Goal: Entertainment & Leisure: Consume media (video, audio)

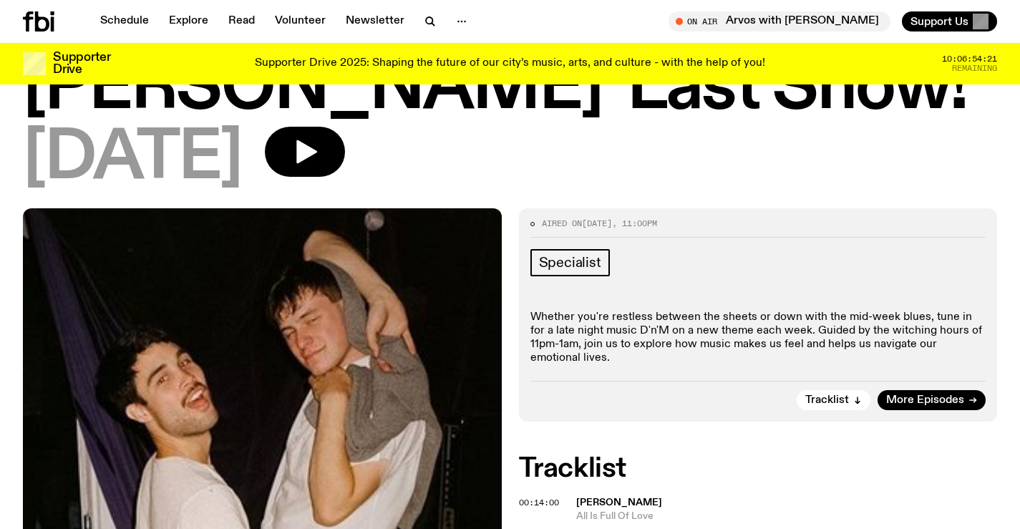
scroll to position [205, 0]
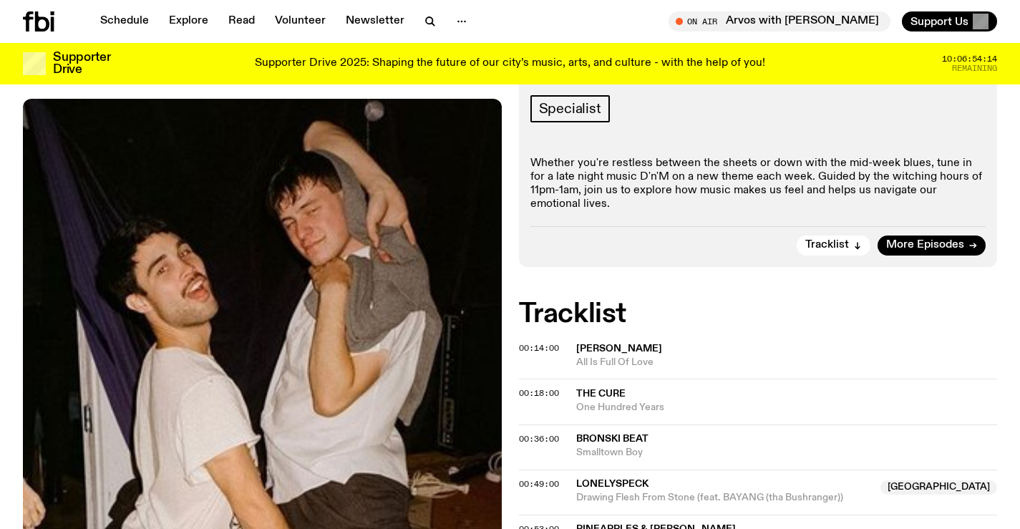
scroll to position [351, 0]
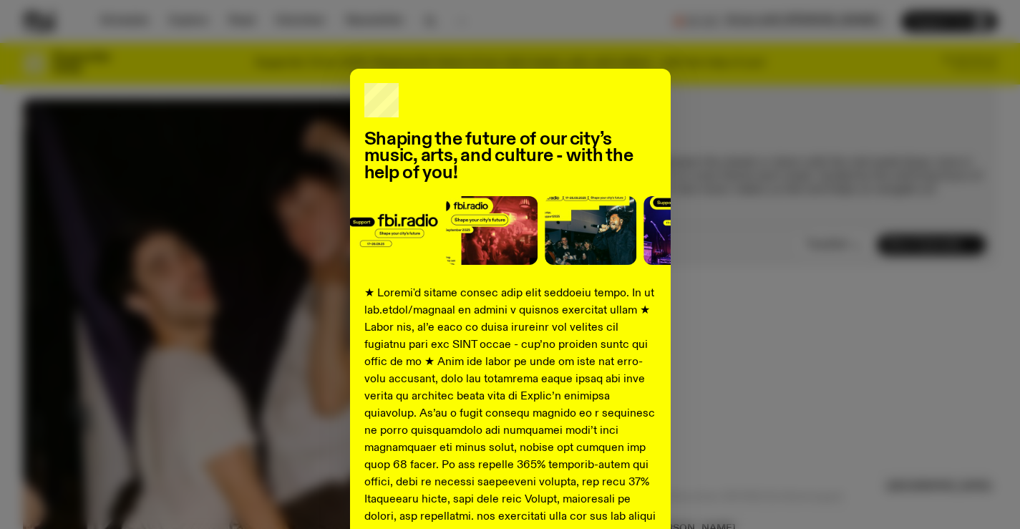
click at [853, 69] on div "Shaping the future of our city’s music, arts, and culture - with the help of yo…" at bounding box center [510, 264] width 1020 height 529
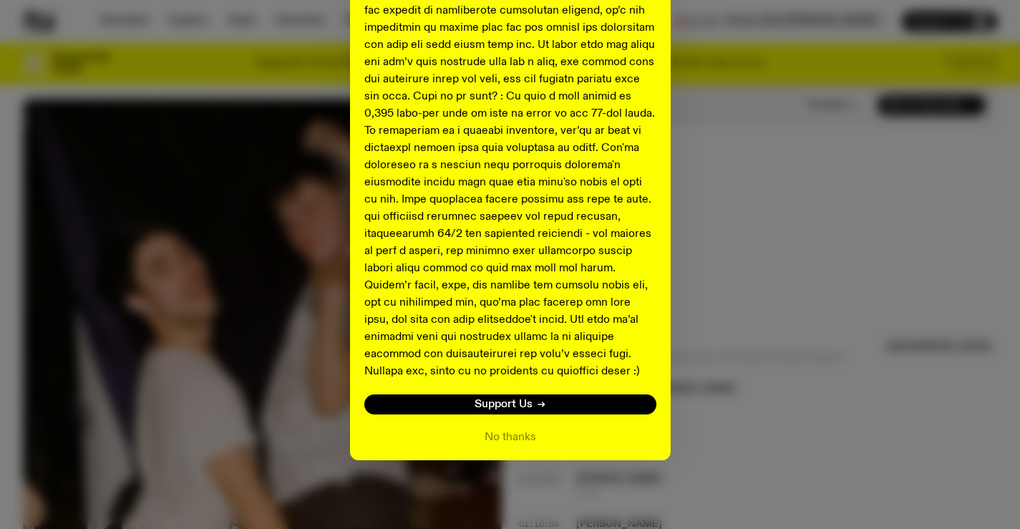
scroll to position [709, 0]
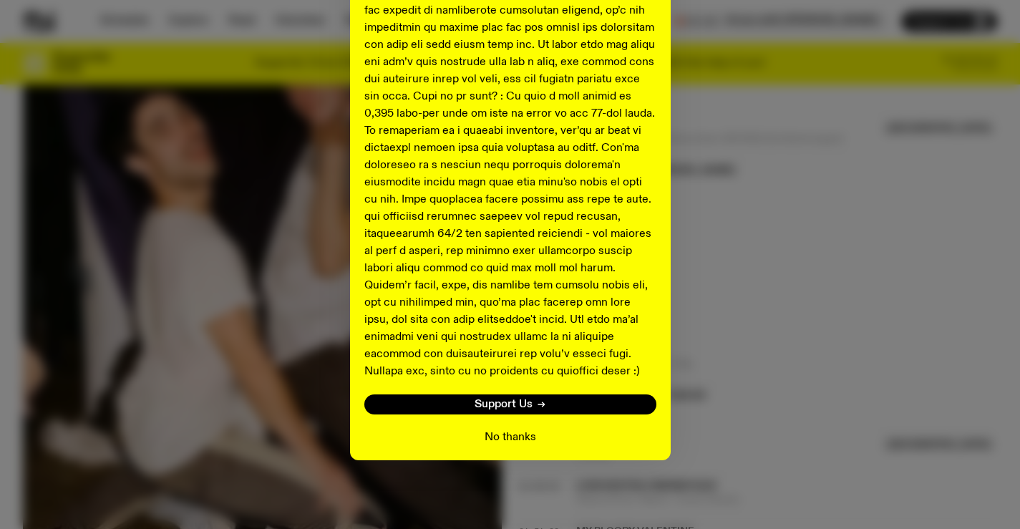
click at [515, 440] on button "No thanks" at bounding box center [511, 437] width 52 height 17
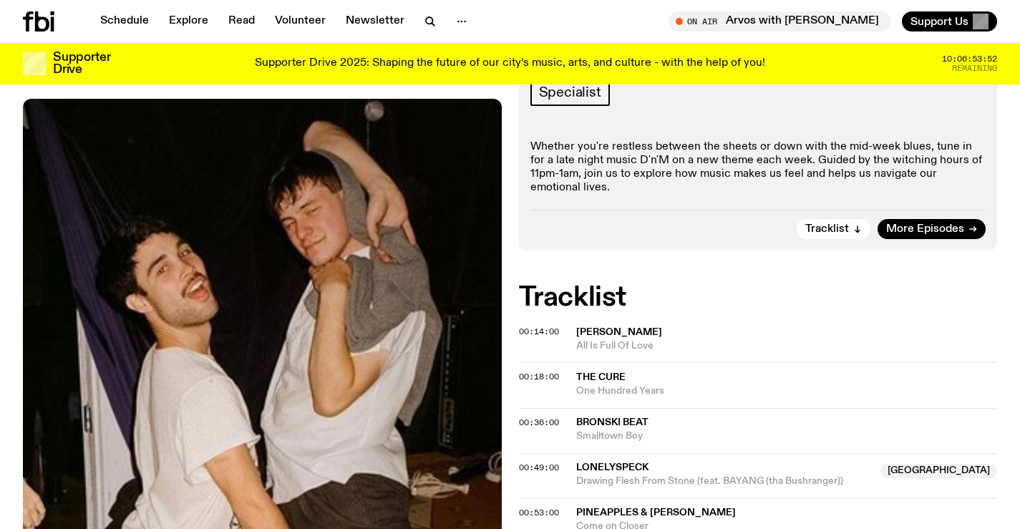
scroll to position [208, 0]
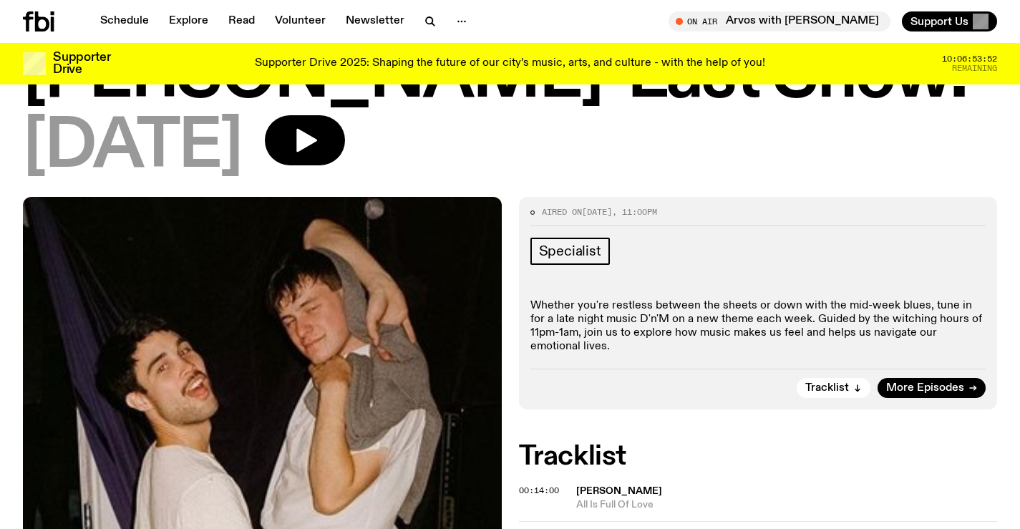
click at [681, 299] on p "Whether you're restless between the sheets or down with the mid-week blues, tun…" at bounding box center [758, 326] width 456 height 55
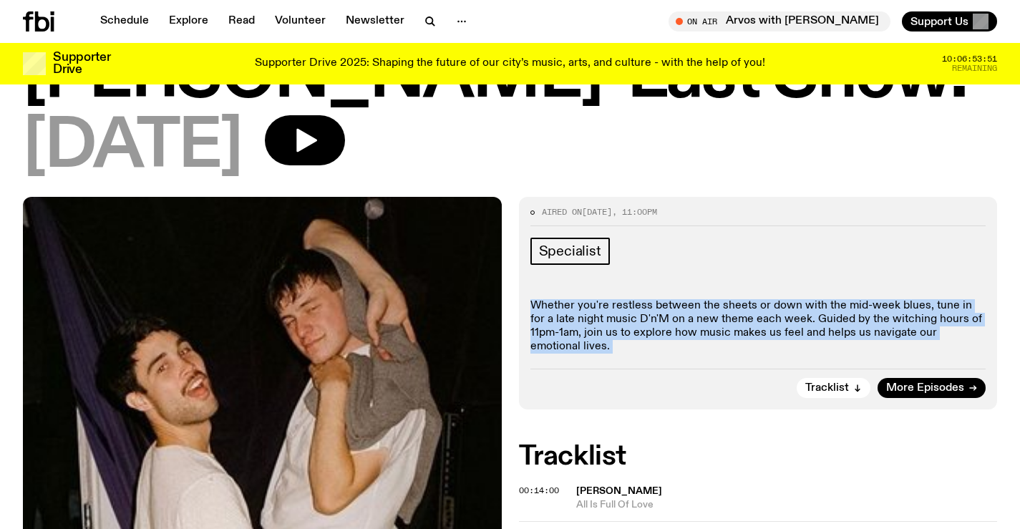
click at [681, 299] on p "Whether you're restless between the sheets or down with the mid-week blues, tun…" at bounding box center [758, 326] width 456 height 55
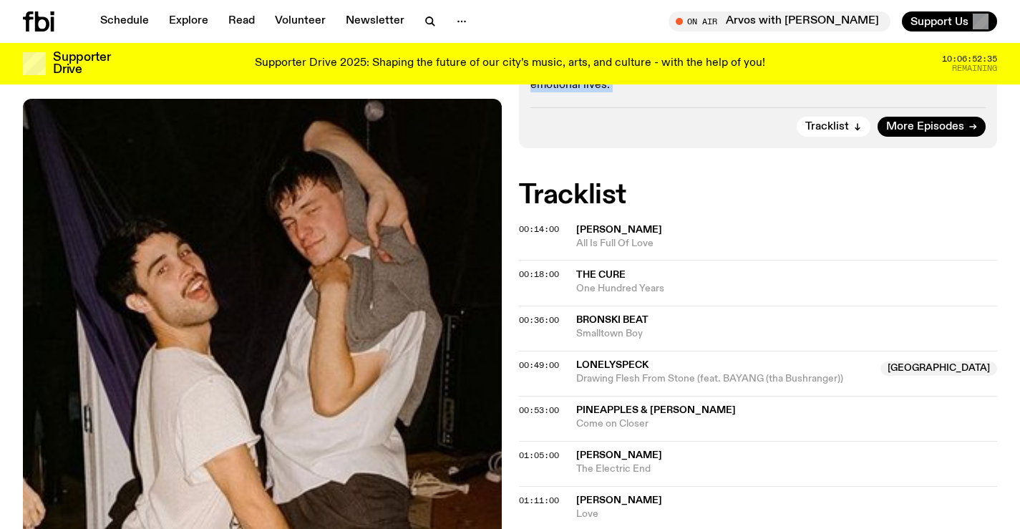
scroll to position [419, 0]
